Goal: Find specific page/section: Find specific page/section

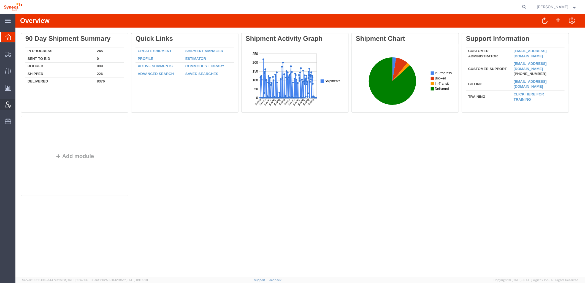
click at [7, 105] on icon at bounding box center [8, 104] width 6 height 6
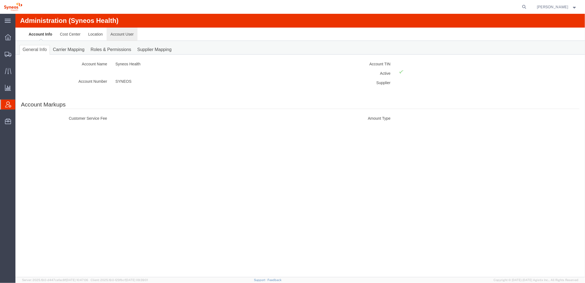
click at [115, 33] on link "Account User" at bounding box center [121, 33] width 31 height 13
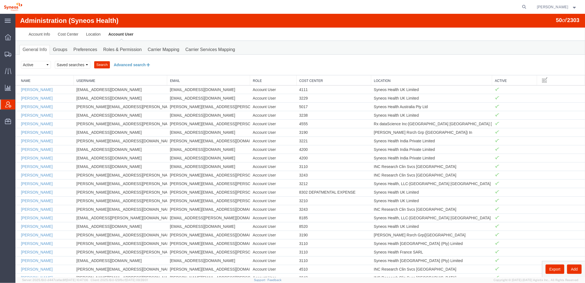
click at [120, 64] on button "Advanced search" at bounding box center [132, 64] width 45 height 9
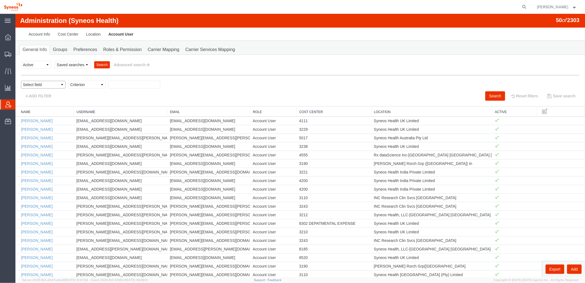
click at [63, 84] on select "Select field Cost Center Email Location Name Role Username" at bounding box center [43, 84] width 45 height 8
select select "locationName"
click at [21, 80] on select "Select field Cost Center Email Location Name Role Username" at bounding box center [43, 84] width 45 height 8
click at [101, 84] on select "Criterion contains does not contain is is blank is not blank starts with" at bounding box center [86, 84] width 37 height 8
select select "contains"
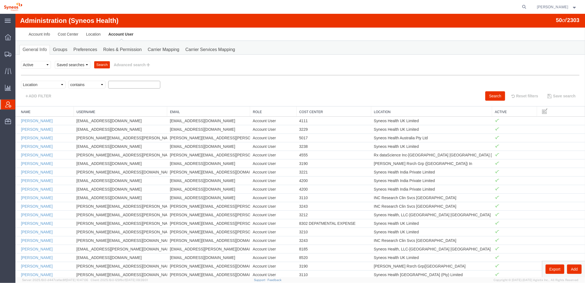
click at [68, 80] on select "Criterion contains does not contain is is blank is not blank starts with" at bounding box center [86, 84] width 37 height 8
click at [133, 84] on input "text" at bounding box center [134, 84] width 52 height 8
type input "zdnu"
click at [496, 94] on button "Search" at bounding box center [495, 95] width 20 height 9
